Goal: Task Accomplishment & Management: Complete application form

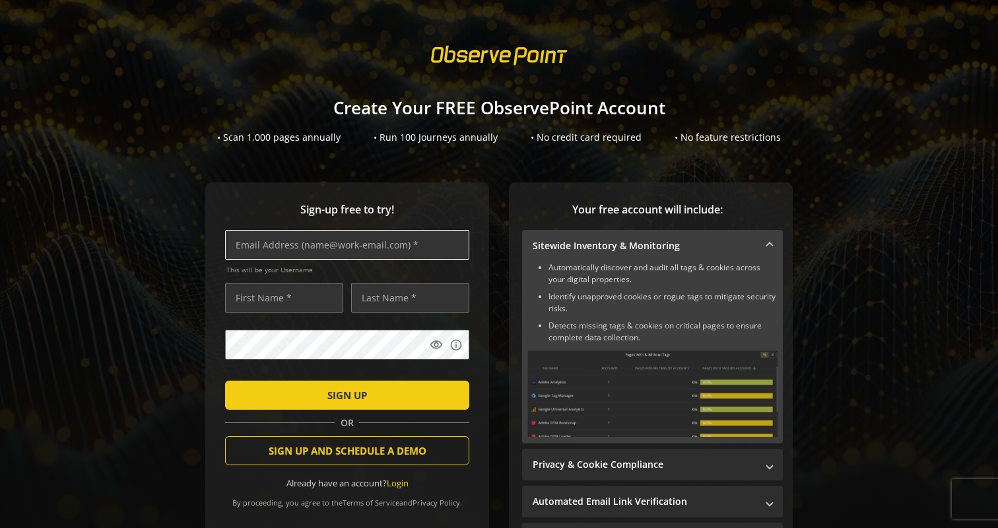
click at [408, 250] on input "text" at bounding box center [347, 245] width 244 height 30
type input "[EMAIL_ADDRESS][DOMAIN_NAME]"
type input "Kaushik"
type input "[PERSON_NAME]"
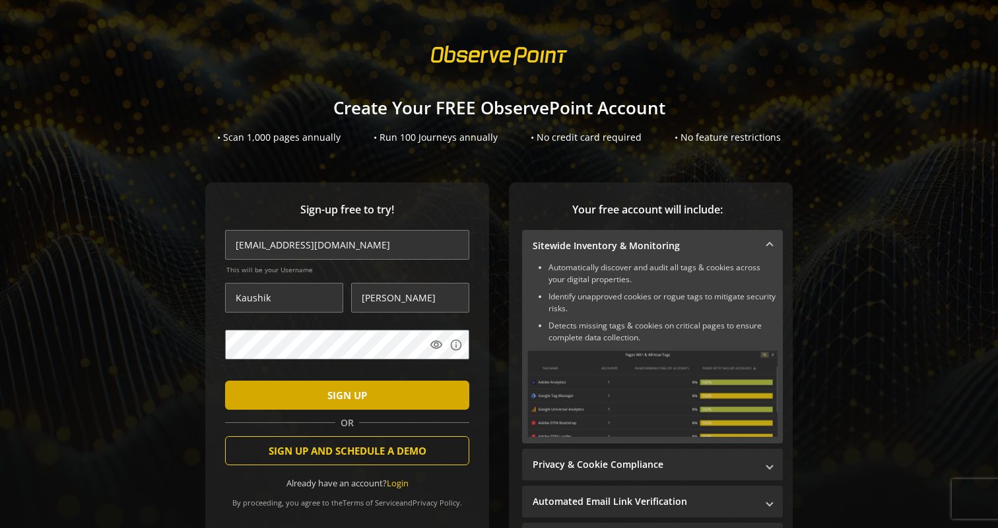
click at [371, 393] on span "submit" at bounding box center [347, 395] width 244 height 32
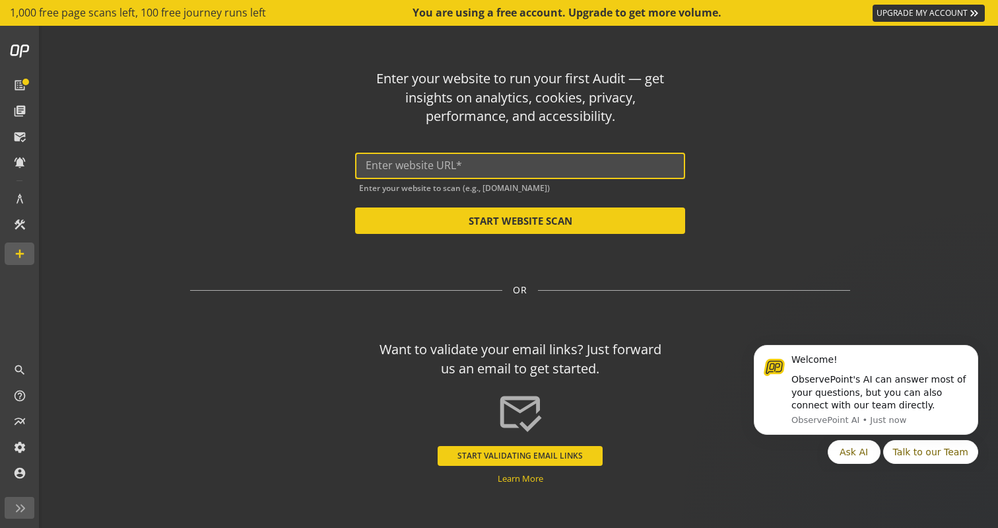
click at [554, 165] on input "text" at bounding box center [520, 165] width 309 height 13
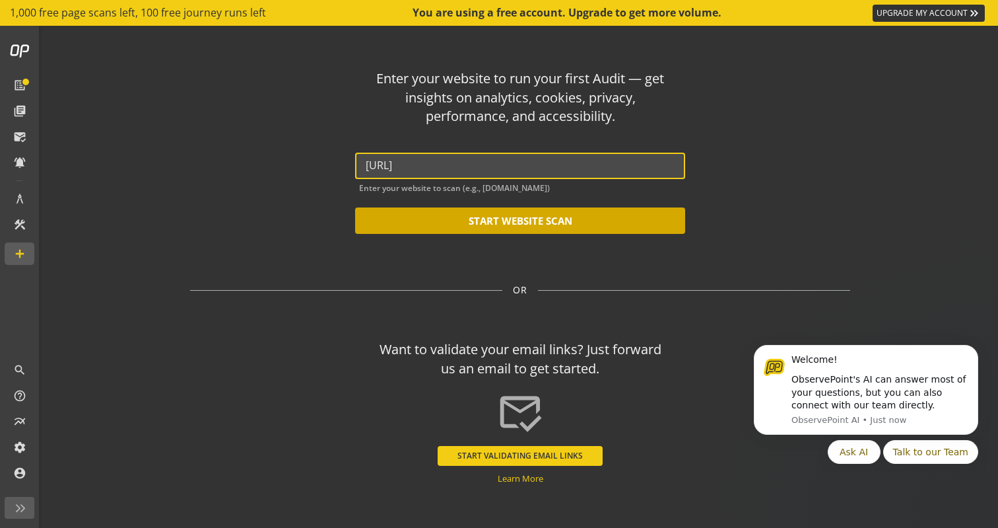
click at [543, 226] on button "START WEBSITE SCAN" at bounding box center [520, 220] width 330 height 26
type input "[URL]"
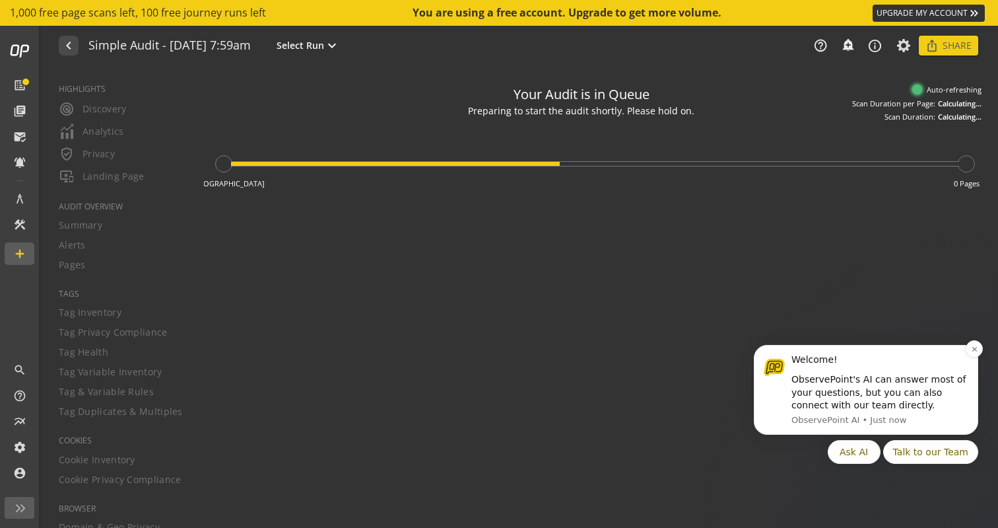
type textarea "Notes can include: -a description of what this audit is validating -changes in …"
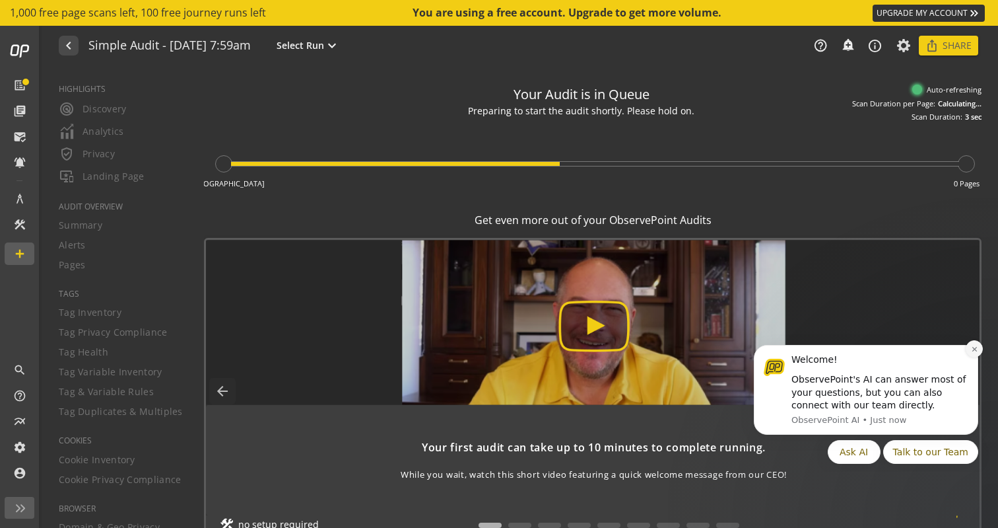
click at [976, 352] on icon "Dismiss notification" at bounding box center [974, 348] width 7 height 7
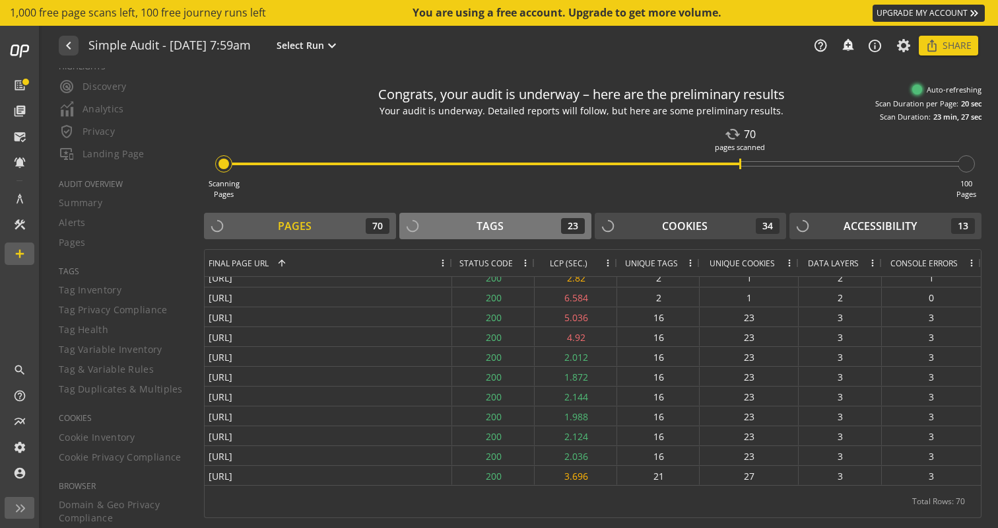
click at [493, 222] on div "Tags" at bounding box center [490, 226] width 27 height 15
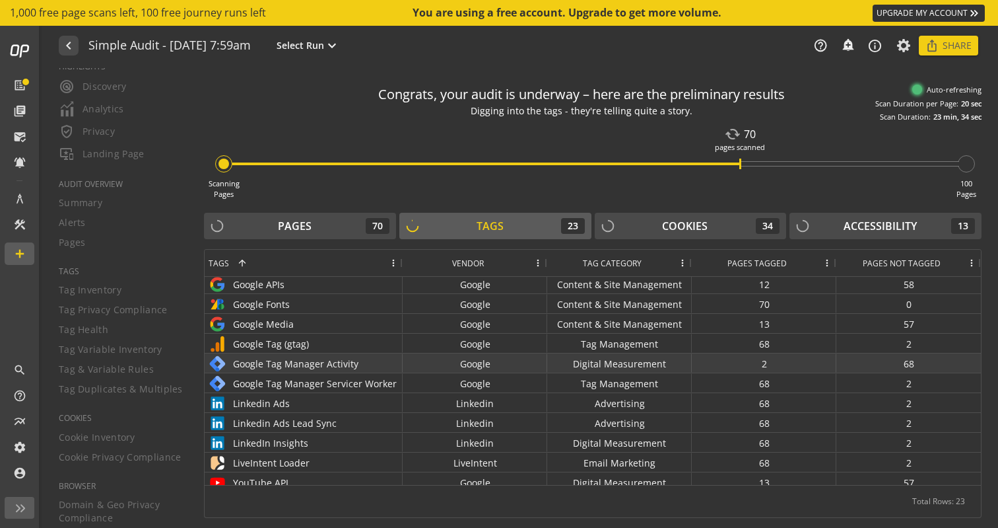
scroll to position [204, 0]
